Goal: Information Seeking & Learning: Compare options

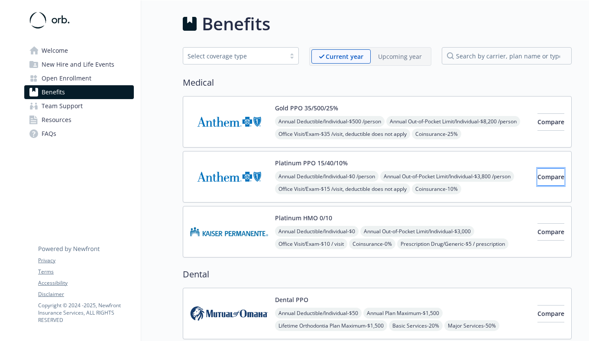
click at [541, 181] on span "Compare" at bounding box center [551, 177] width 27 height 8
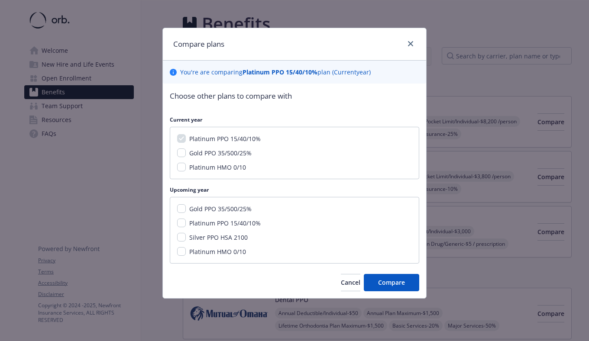
click at [184, 158] on div "Platinum PPO 15/40/10% Gold PPO 35/500/25% Platinum HMO 0/10" at bounding box center [294, 153] width 249 height 52
click at [182, 149] on input "Gold PPO 35/500/25%" at bounding box center [181, 153] width 9 height 9
checkbox input "false"
click at [343, 281] on span "Cancel" at bounding box center [350, 283] width 19 height 8
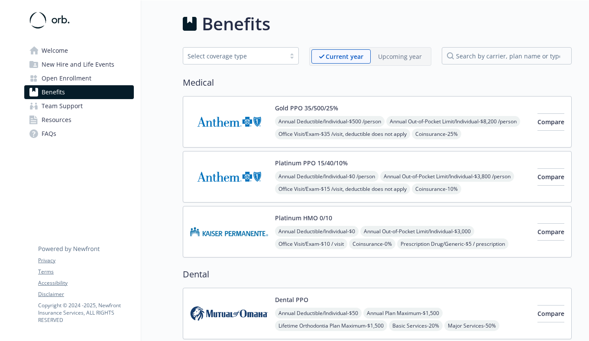
click at [388, 56] on p "Upcoming year" at bounding box center [400, 56] width 44 height 9
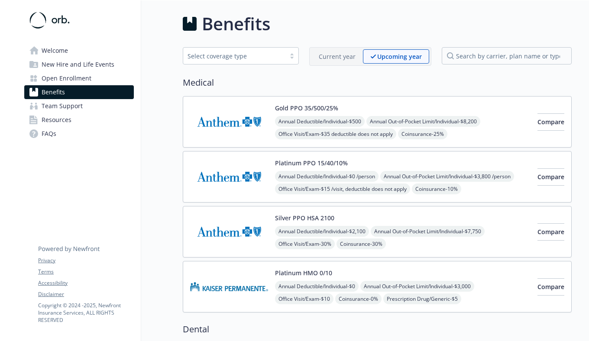
click at [358, 62] on div "Current year" at bounding box center [337, 56] width 52 height 14
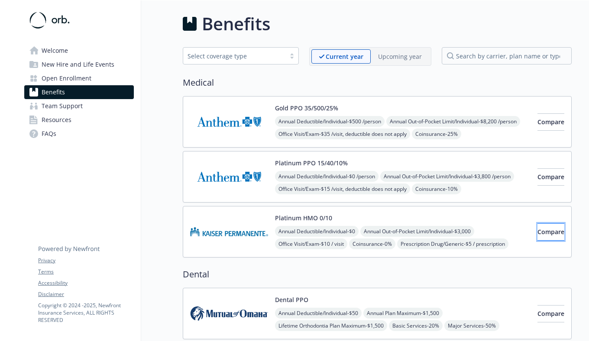
click at [545, 230] on span "Compare" at bounding box center [551, 232] width 27 height 8
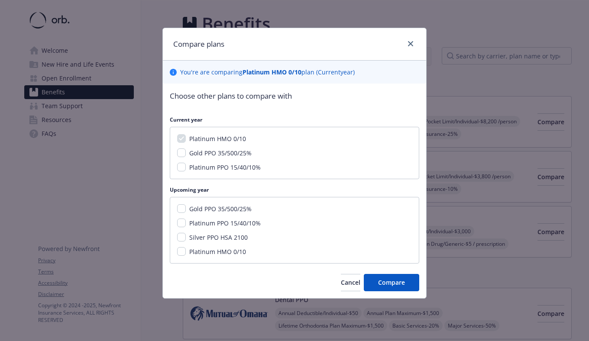
click at [230, 253] on span "Platinum HMO 0/10" at bounding box center [217, 252] width 57 height 8
click at [186, 253] on input "Platinum HMO 0/10" at bounding box center [181, 251] width 9 height 9
checkbox input "true"
drag, startPoint x: 271, startPoint y: 216, endPoint x: 185, endPoint y: 207, distance: 86.7
click at [185, 207] on div "Gold PPO 35/500/25% Platinum PPO 15/40/10% Silver PPO HSA 2100 Platinum HMO 0/10" at bounding box center [294, 230] width 249 height 67
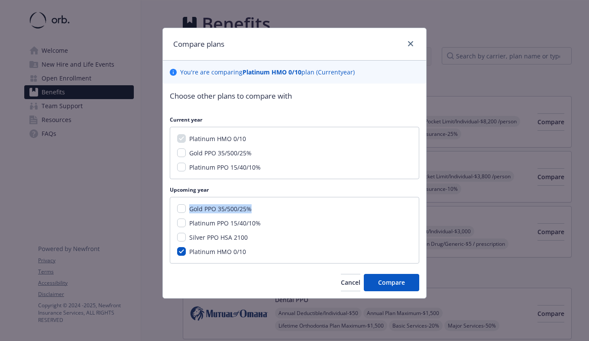
copy div "Gold PPO 35/500/25%"
click at [247, 227] on div "Platinum PPO 15/40/10%" at bounding box center [224, 223] width 77 height 9
copy span "Platinum PPO 15/40/10%"
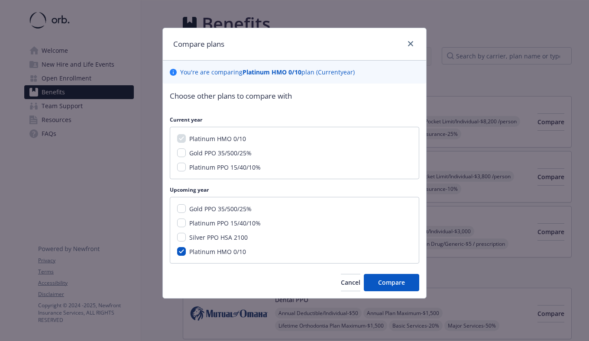
click at [221, 246] on div "Gold PPO 35/500/25% Platinum PPO 15/40/10% Silver PPO HSA 2100 Platinum HMO 0/10" at bounding box center [294, 230] width 249 height 67
copy span "Platinum HMO 0/10"
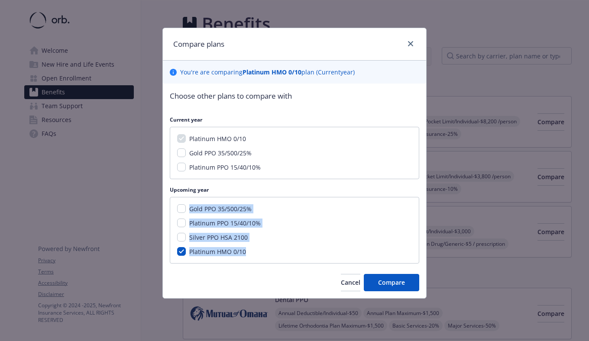
drag, startPoint x: 282, startPoint y: 252, endPoint x: 184, endPoint y: 204, distance: 108.5
click at [184, 204] on div "Gold PPO 35/500/25% Platinum PPO 15/40/10% Silver PPO HSA 2100 Platinum HMO 0/10" at bounding box center [294, 230] width 249 height 67
copy div "Gold PPO 35/500/25% Platinum PPO 15/40/10% Silver PPO HSA 2100 Platinum HMO 0/10"
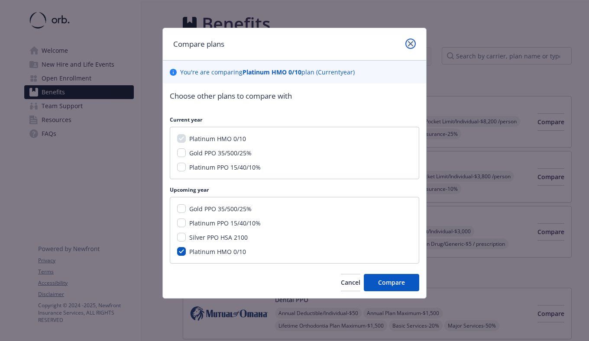
click at [410, 46] on icon "close" at bounding box center [410, 43] width 5 height 5
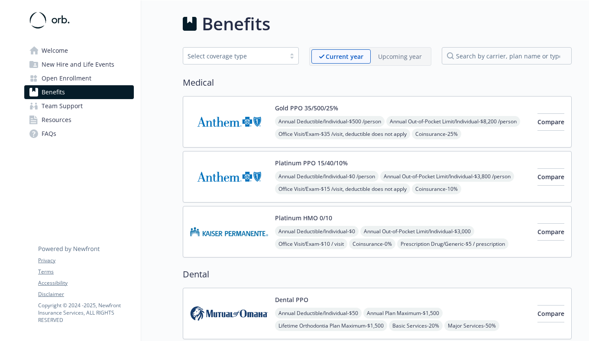
click at [538, 231] on span "Compare" at bounding box center [551, 232] width 27 height 8
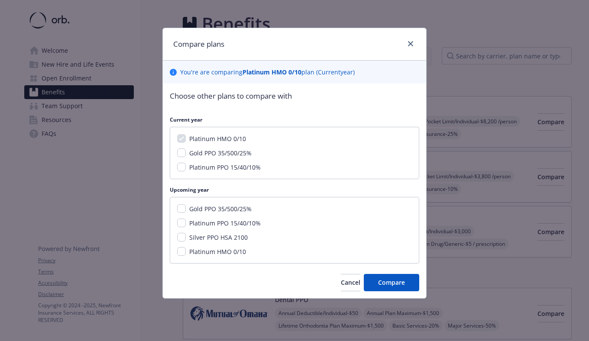
click at [171, 206] on div "Gold PPO 35/500/25% Platinum PPO 15/40/10% Silver PPO HSA 2100 Platinum HMO 0/10" at bounding box center [294, 230] width 249 height 67
click at [176, 210] on div "Gold PPO 35/500/25% Platinum PPO 15/40/10% Silver PPO HSA 2100 Platinum HMO 0/10" at bounding box center [294, 230] width 249 height 67
click at [183, 213] on div "Gold PPO 35/500/25%" at bounding box center [294, 208] width 235 height 9
click at [183, 211] on input "Gold PPO 35/500/25%" at bounding box center [181, 208] width 9 height 9
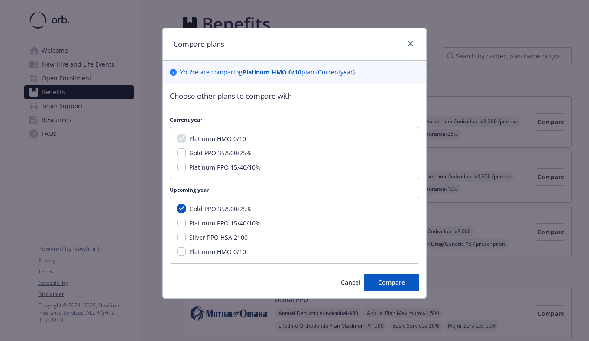
checkbox input "true"
click at [183, 227] on input "Platinum PPO 15/40/10%" at bounding box center [181, 223] width 9 height 9
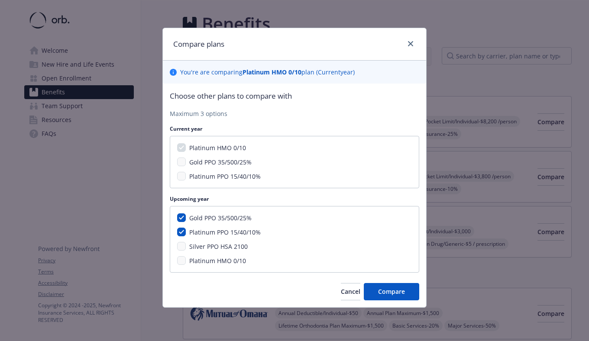
click at [183, 241] on div "Gold PPO 35/500/25% Platinum PPO 15/40/10% Silver PPO HSA 2100 Platinum HMO 0/10" at bounding box center [294, 239] width 249 height 67
click at [182, 230] on input "Platinum PPO 15/40/10%" at bounding box center [181, 232] width 9 height 9
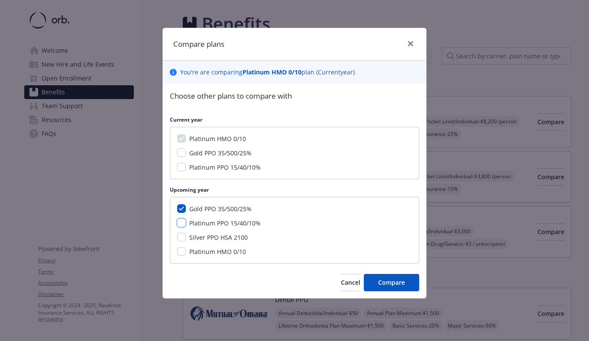
click at [182, 225] on input "Platinum PPO 15/40/10%" at bounding box center [181, 223] width 9 height 9
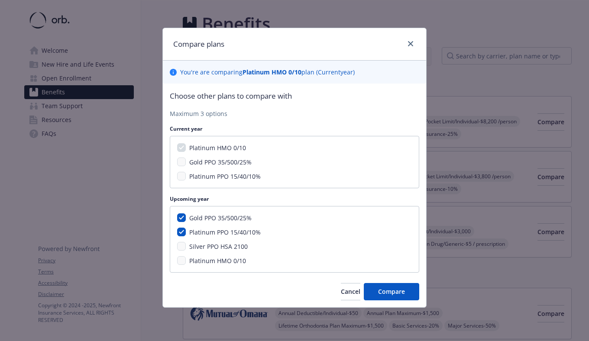
click at [190, 257] on span "Platinum HMO 0/10" at bounding box center [217, 261] width 57 height 8
click at [185, 236] on input "Platinum PPO 15/40/10%" at bounding box center [181, 232] width 9 height 9
checkbox input "false"
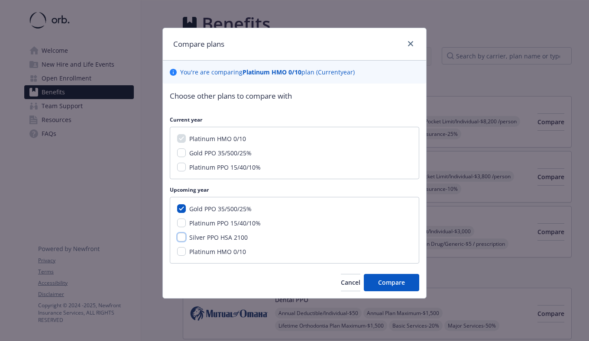
click at [183, 238] on input "Silver PPO HSA 2100" at bounding box center [181, 237] width 9 height 9
checkbox input "true"
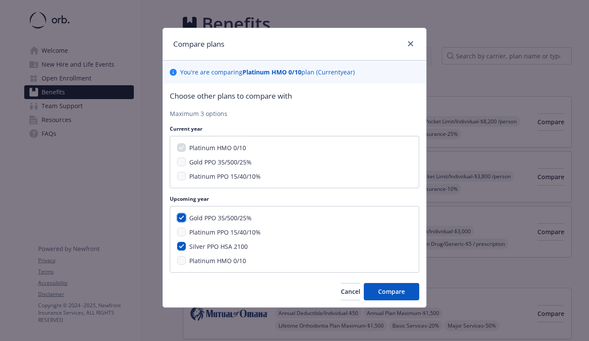
click at [179, 219] on input "Gold PPO 35/500/25%" at bounding box center [181, 218] width 9 height 9
checkbox input "false"
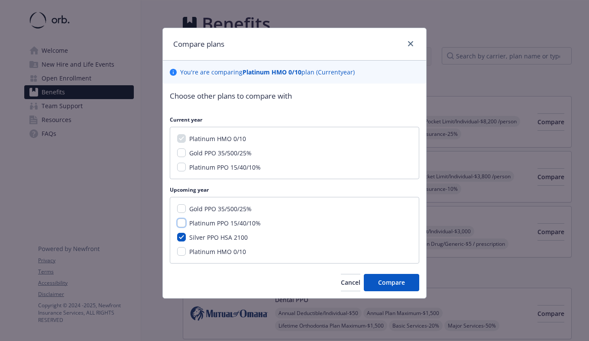
click at [180, 223] on input "Platinum PPO 15/40/10%" at bounding box center [181, 223] width 9 height 9
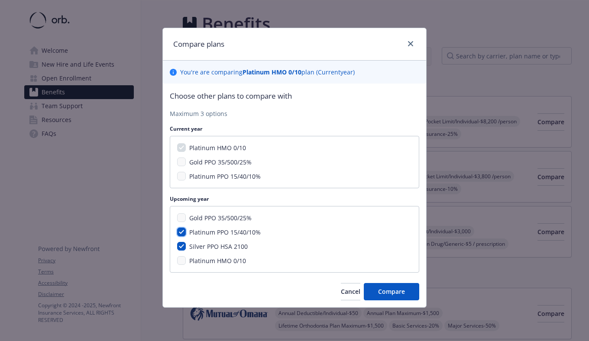
click at [182, 230] on input "Platinum PPO 15/40/10%" at bounding box center [181, 232] width 9 height 9
checkbox input "false"
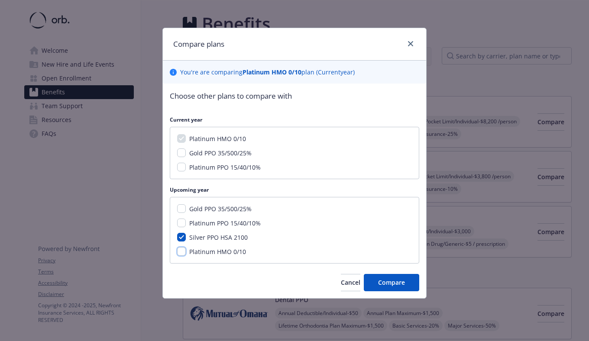
click at [182, 252] on input "Platinum HMO 0/10" at bounding box center [181, 251] width 9 height 9
checkbox input "true"
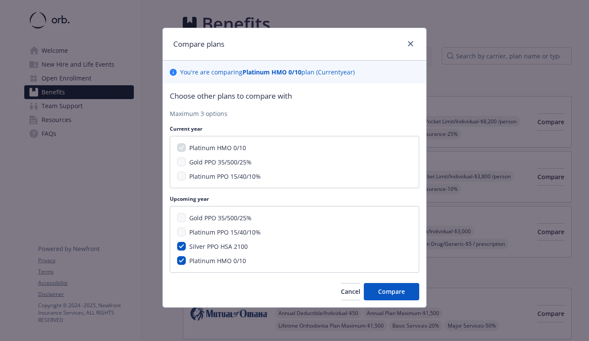
click at [241, 246] on span "Silver PPO HSA 2100" at bounding box center [218, 247] width 58 height 8
click at [186, 246] on input "Silver PPO HSA 2100" at bounding box center [181, 246] width 9 height 9
checkbox input "false"
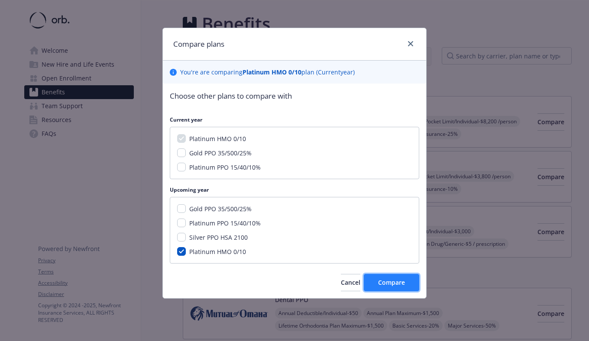
click at [397, 283] on span "Compare" at bounding box center [391, 283] width 27 height 8
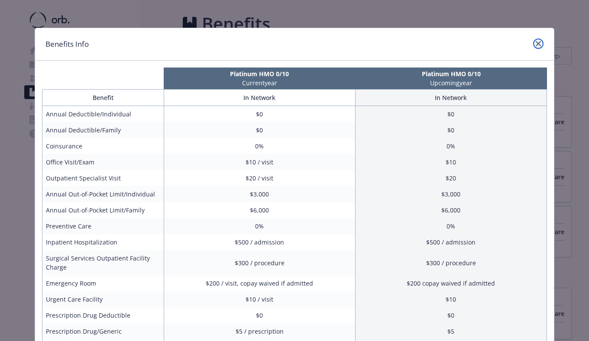
click at [538, 43] on icon "close" at bounding box center [538, 43] width 5 height 5
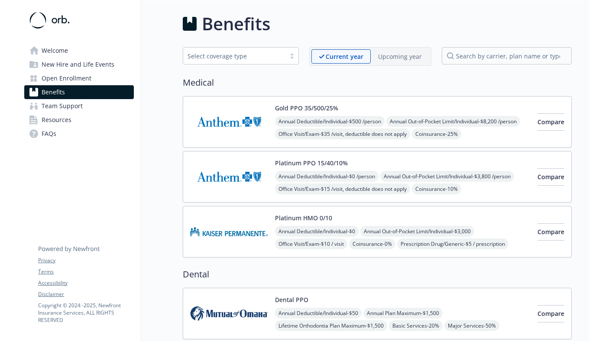
click at [409, 56] on p "Upcoming year" at bounding box center [400, 56] width 44 height 9
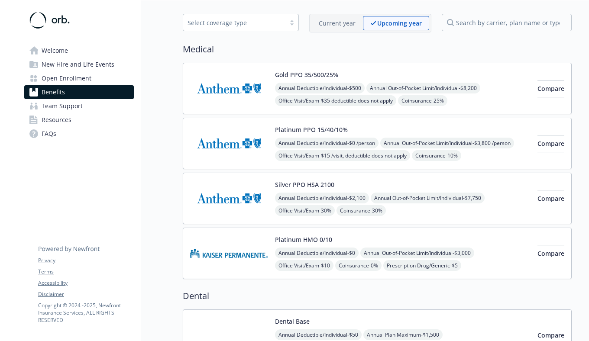
scroll to position [43, 0]
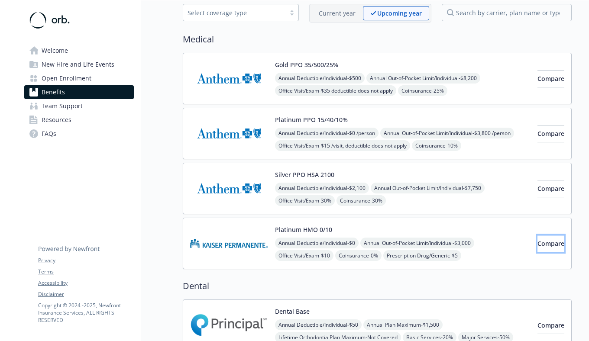
click at [539, 241] on span "Compare" at bounding box center [551, 244] width 27 height 8
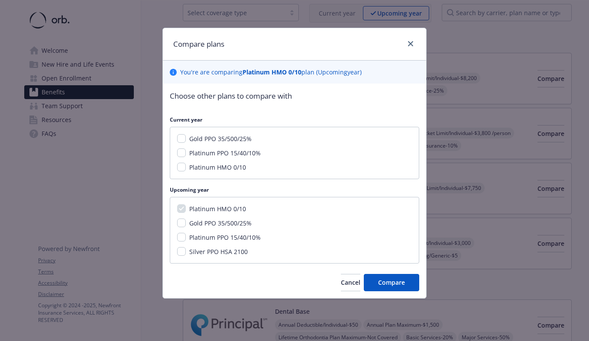
click at [236, 223] on span "Gold PPO 35/500/25%" at bounding box center [220, 223] width 62 height 8
click at [186, 223] on input "Gold PPO 35/500/25%" at bounding box center [181, 223] width 9 height 9
checkbox input "true"
click at [235, 256] on span "Silver PPO HSA 2100" at bounding box center [218, 252] width 58 height 8
click at [186, 256] on input "Silver PPO HSA 2100" at bounding box center [181, 251] width 9 height 9
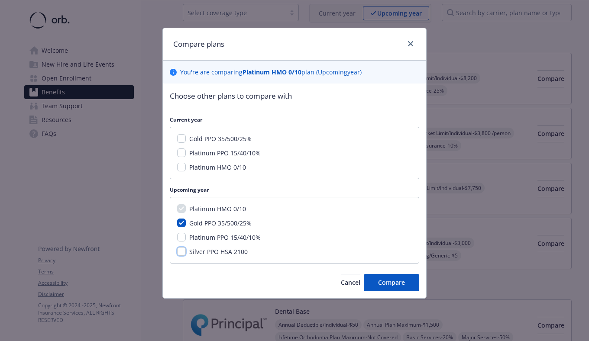
checkbox input "true"
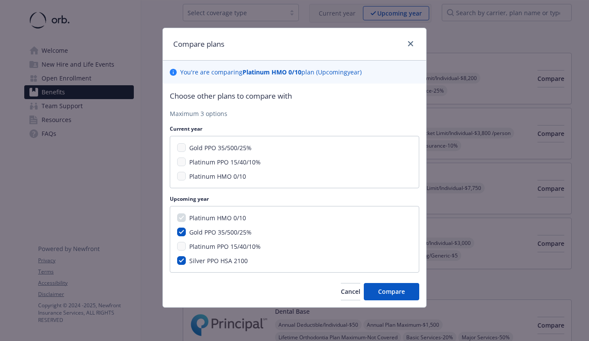
click at [234, 231] on span "Gold PPO 35/500/25%" at bounding box center [220, 232] width 62 height 8
click at [186, 231] on input "Gold PPO 35/500/25%" at bounding box center [181, 232] width 9 height 9
checkbox input "false"
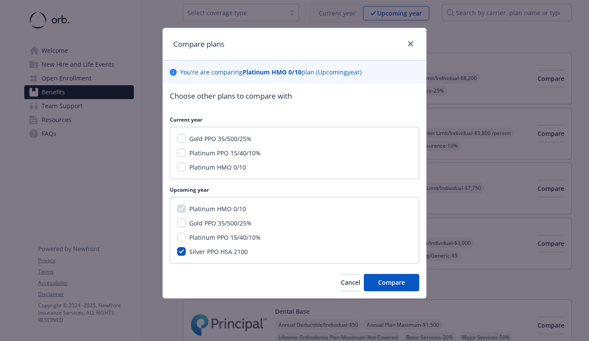
click at [244, 238] on span "Platinum PPO 15/40/10%" at bounding box center [224, 237] width 71 height 8
click at [186, 238] on input "Platinum PPO 15/40/10%" at bounding box center [181, 237] width 9 height 9
checkbox input "true"
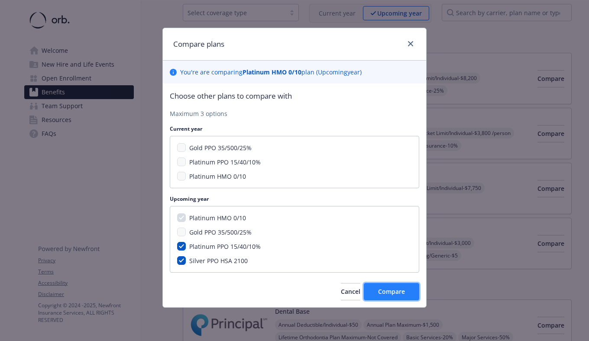
click at [399, 293] on span "Compare" at bounding box center [391, 292] width 27 height 8
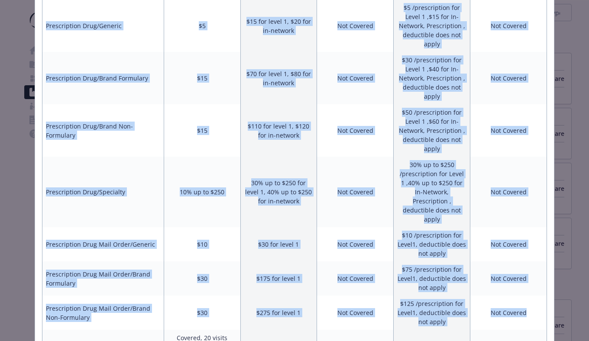
scroll to position [551, 0]
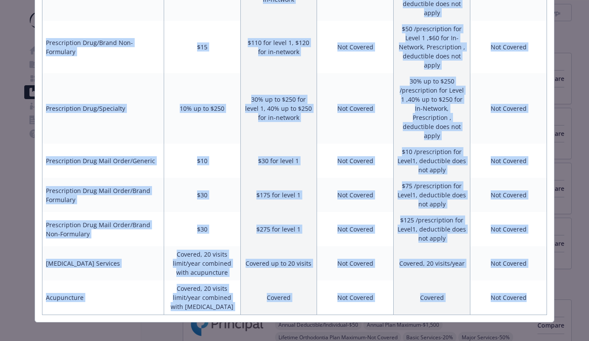
drag, startPoint x: 56, startPoint y: 73, endPoint x: 531, endPoint y: 297, distance: 524.5
copy div "Platinum HMO 0/10 Upcoming year Silver PPO HSA 2100 Upcoming year Platinum PPO …"
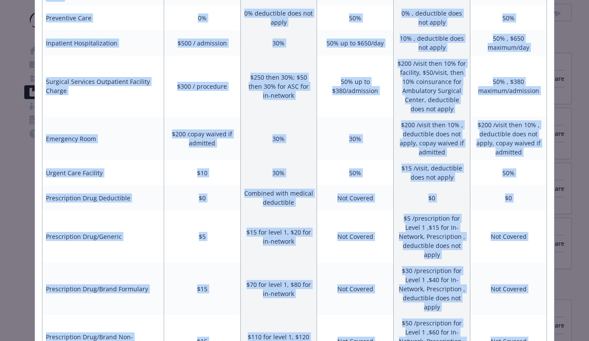
scroll to position [0, 0]
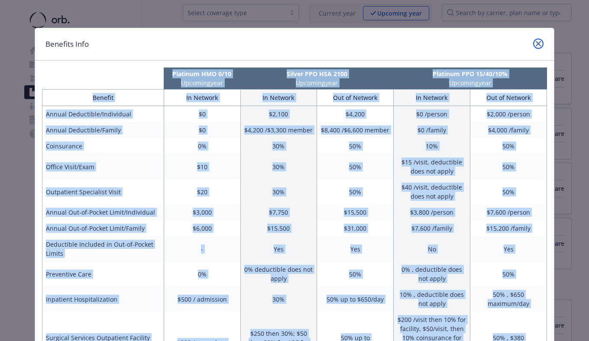
click at [538, 45] on icon "close" at bounding box center [538, 43] width 5 height 5
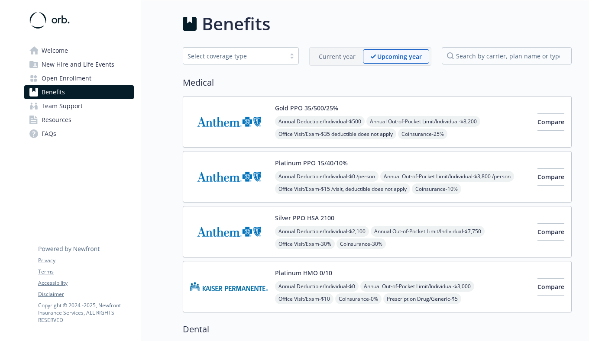
click at [259, 47] on div "Select coverage type" at bounding box center [241, 55] width 116 height 17
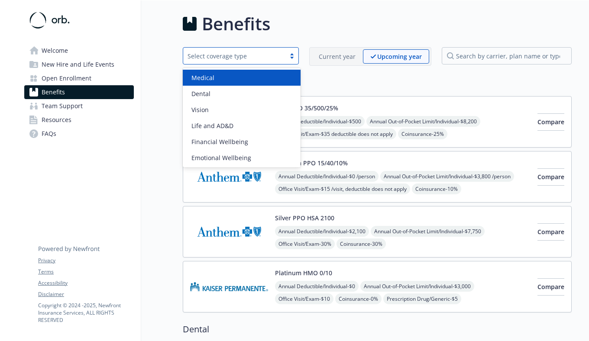
click at [257, 55] on div "Select coverage type" at bounding box center [235, 56] width 94 height 9
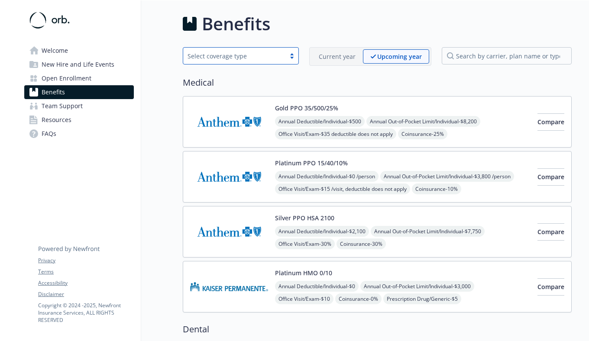
click at [104, 79] on link "Open Enrollment" at bounding box center [79, 78] width 110 height 14
click at [346, 51] on div "Current year" at bounding box center [337, 56] width 52 height 14
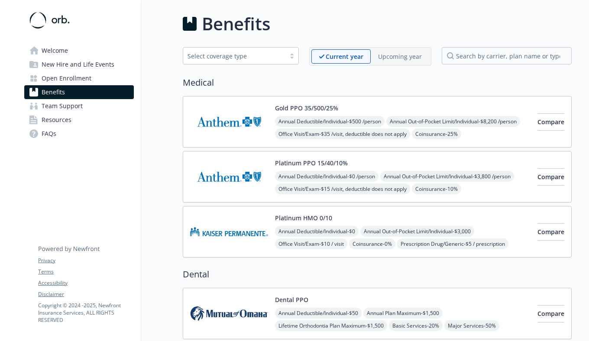
scroll to position [27, 0]
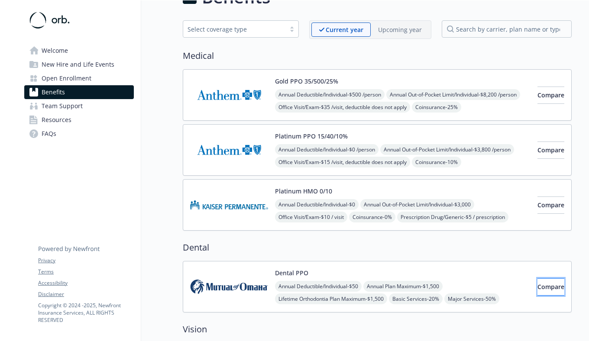
click at [547, 292] on button "Compare" at bounding box center [551, 287] width 27 height 17
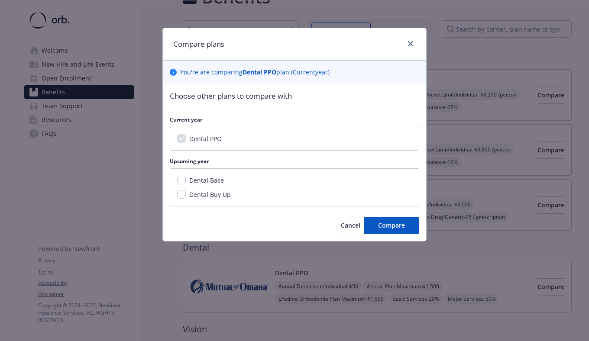
click at [219, 181] on span "Dental Base" at bounding box center [206, 180] width 35 height 8
click at [186, 181] on input "Dental Base" at bounding box center [181, 180] width 9 height 9
checkbox input "true"
click at [220, 196] on span "Dental Buy Up" at bounding box center [210, 195] width 42 height 8
click at [186, 196] on input "Dental Buy Up" at bounding box center [181, 194] width 9 height 9
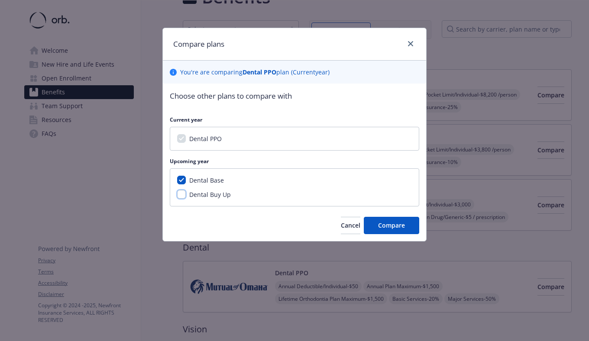
checkbox input "true"
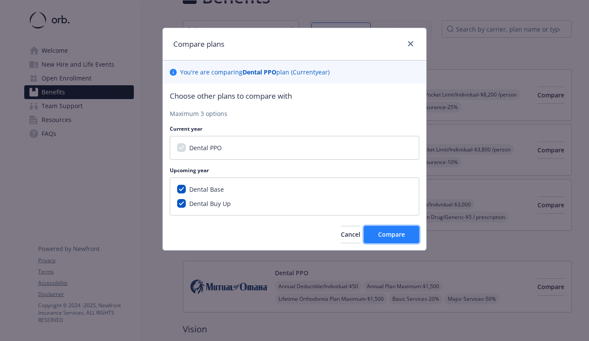
click at [380, 228] on button "Compare" at bounding box center [391, 234] width 55 height 17
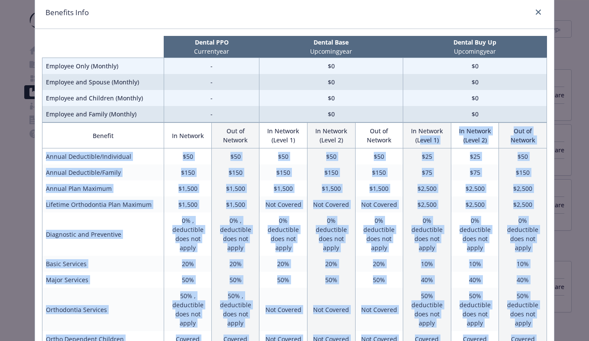
scroll to position [0, 0]
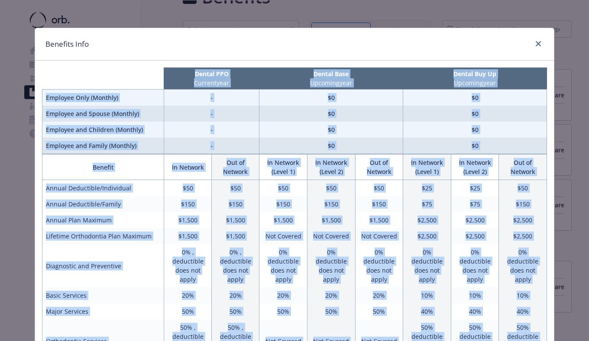
drag, startPoint x: 538, startPoint y: 301, endPoint x: 71, endPoint y: 68, distance: 522.4
click at [71, 68] on div "Dental PPO Current year Dental Base Upcoming year Dental Buy Up Upcoming year E…" at bounding box center [294, 232] width 519 height 342
copy div "Dental PPO Current year Dental Base Upcoming year Dental Buy Up Upcoming year E…"
click at [316, 182] on td "$50" at bounding box center [331, 188] width 48 height 16
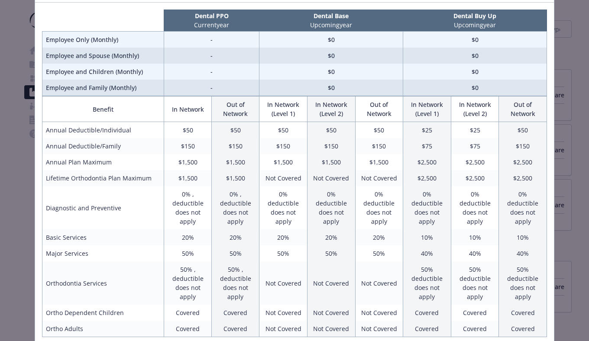
scroll to position [89, 0]
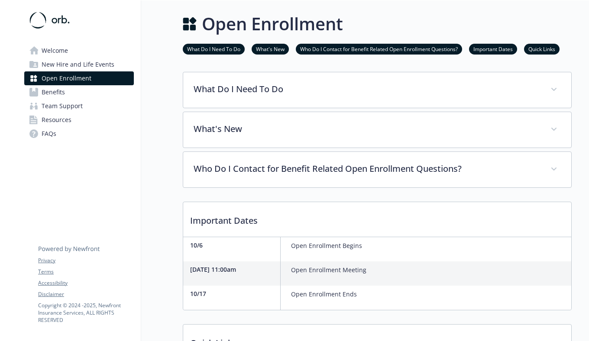
click at [103, 88] on link "Benefits" at bounding box center [79, 92] width 110 height 14
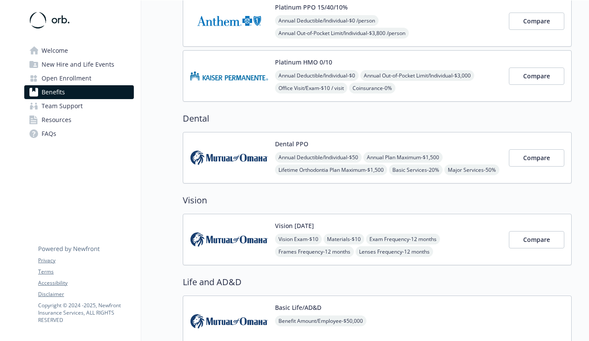
scroll to position [214, 0]
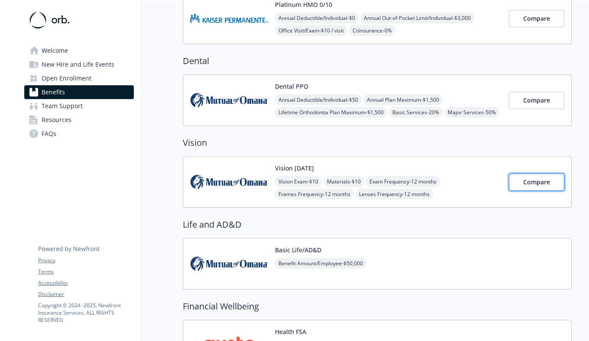
click at [544, 185] on span "Compare" at bounding box center [536, 182] width 27 height 8
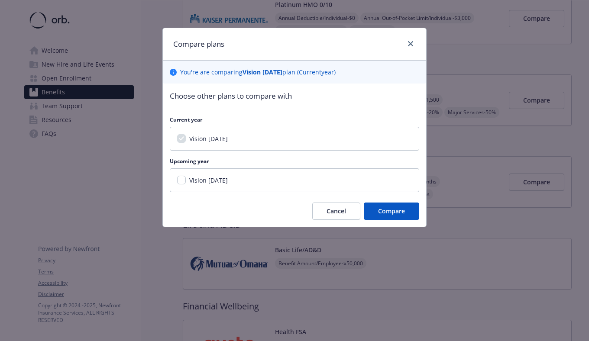
click at [243, 176] on div "Vision [DATE]" at bounding box center [294, 180] width 235 height 9
click at [215, 180] on span "Vision [DATE]" at bounding box center [208, 180] width 39 height 8
click at [186, 180] on input "Vision [DATE]" at bounding box center [181, 180] width 9 height 9
checkbox input "true"
click at [390, 211] on span "Compare" at bounding box center [391, 211] width 27 height 8
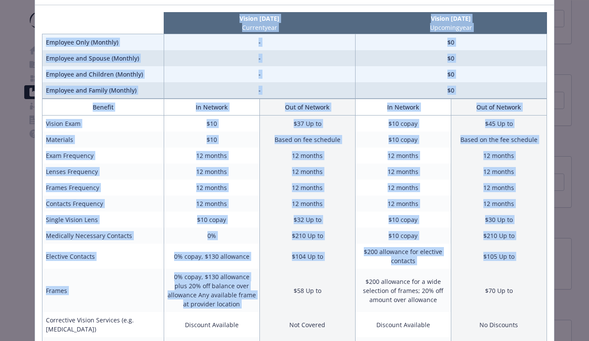
scroll to position [103, 0]
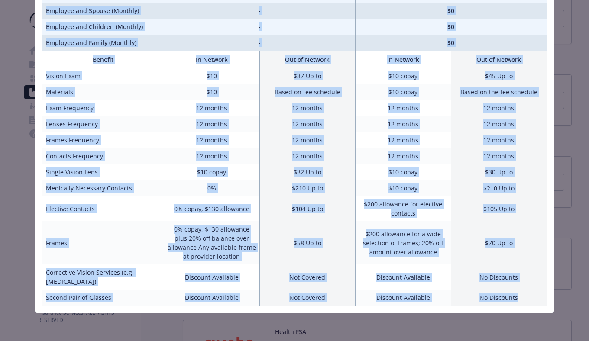
drag, startPoint x: 94, startPoint y: 83, endPoint x: 530, endPoint y: 298, distance: 486.6
click at [530, 298] on div "Vision [DATE] Current year Vision [DATE] Upcoming year Employee Only (Monthly) …" at bounding box center [294, 136] width 519 height 356
copy div "Vision [DATE] Current year Vision [DATE] Upcoming year Employee Only (Monthly) …"
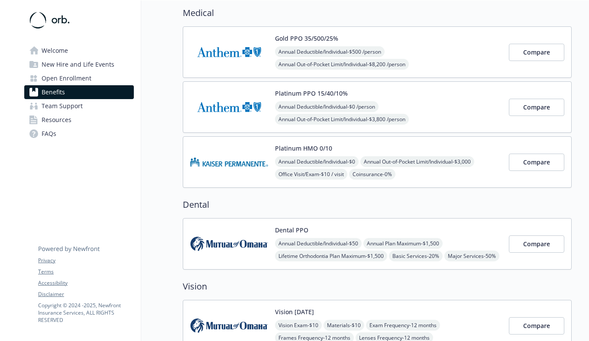
scroll to position [0, 0]
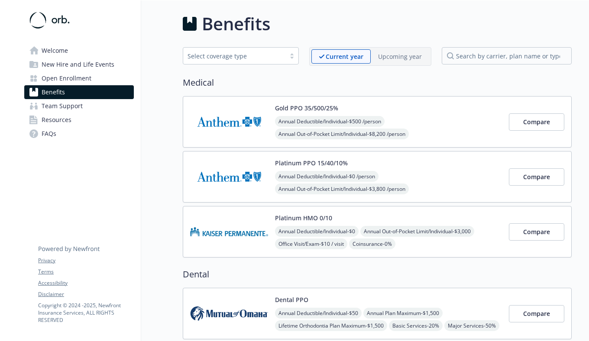
click at [268, 59] on div "Select coverage type" at bounding box center [235, 56] width 94 height 9
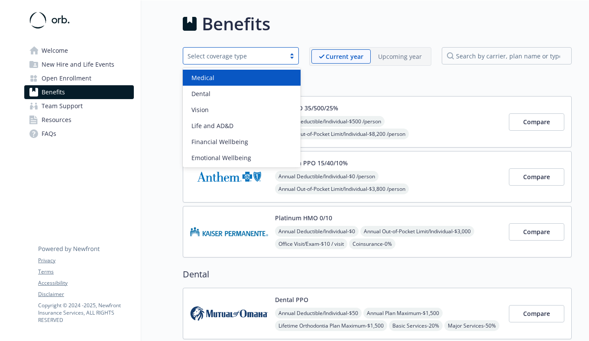
click at [268, 59] on div "Select coverage type" at bounding box center [235, 56] width 94 height 9
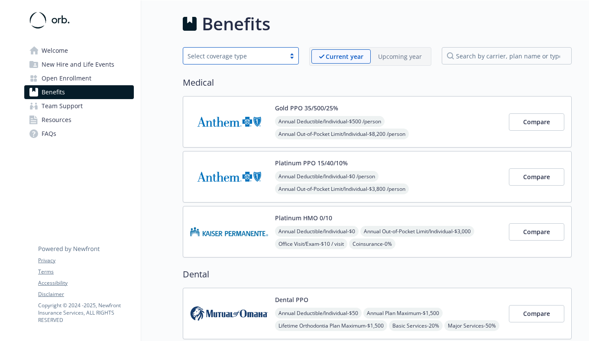
click at [397, 56] on p "Upcoming year" at bounding box center [400, 56] width 44 height 9
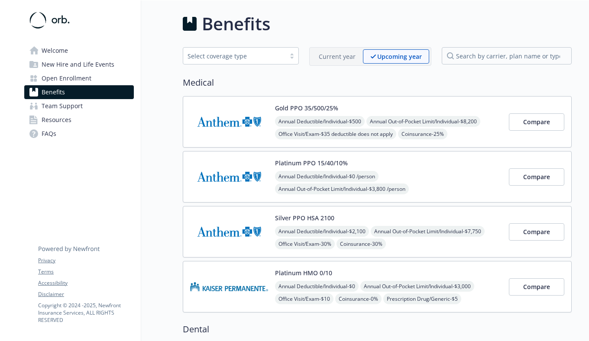
click at [397, 56] on p "Upcoming year" at bounding box center [399, 56] width 45 height 9
click at [356, 59] on p "Current year" at bounding box center [337, 56] width 37 height 9
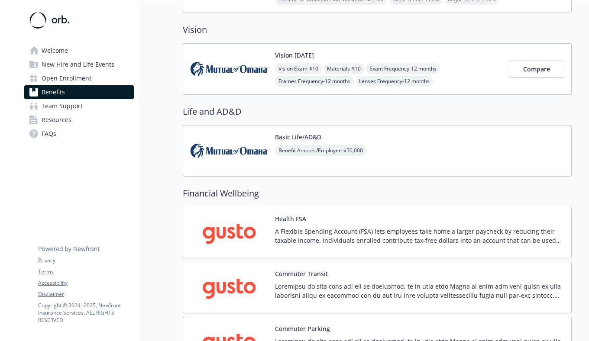
scroll to position [192, 0]
